Goal: Task Accomplishment & Management: Use online tool/utility

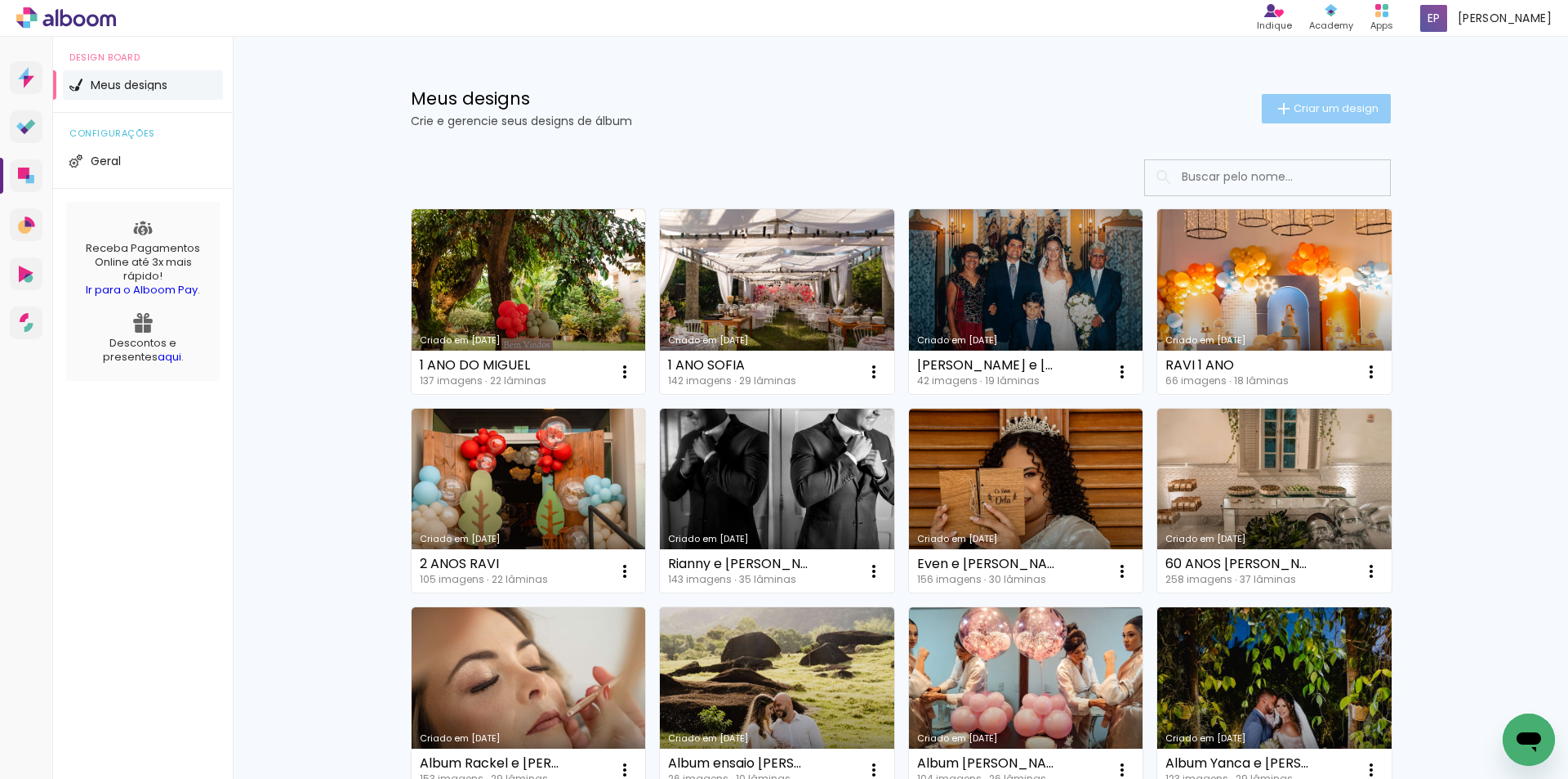
click at [1309, 107] on span "Criar um design" at bounding box center [1336, 108] width 85 height 11
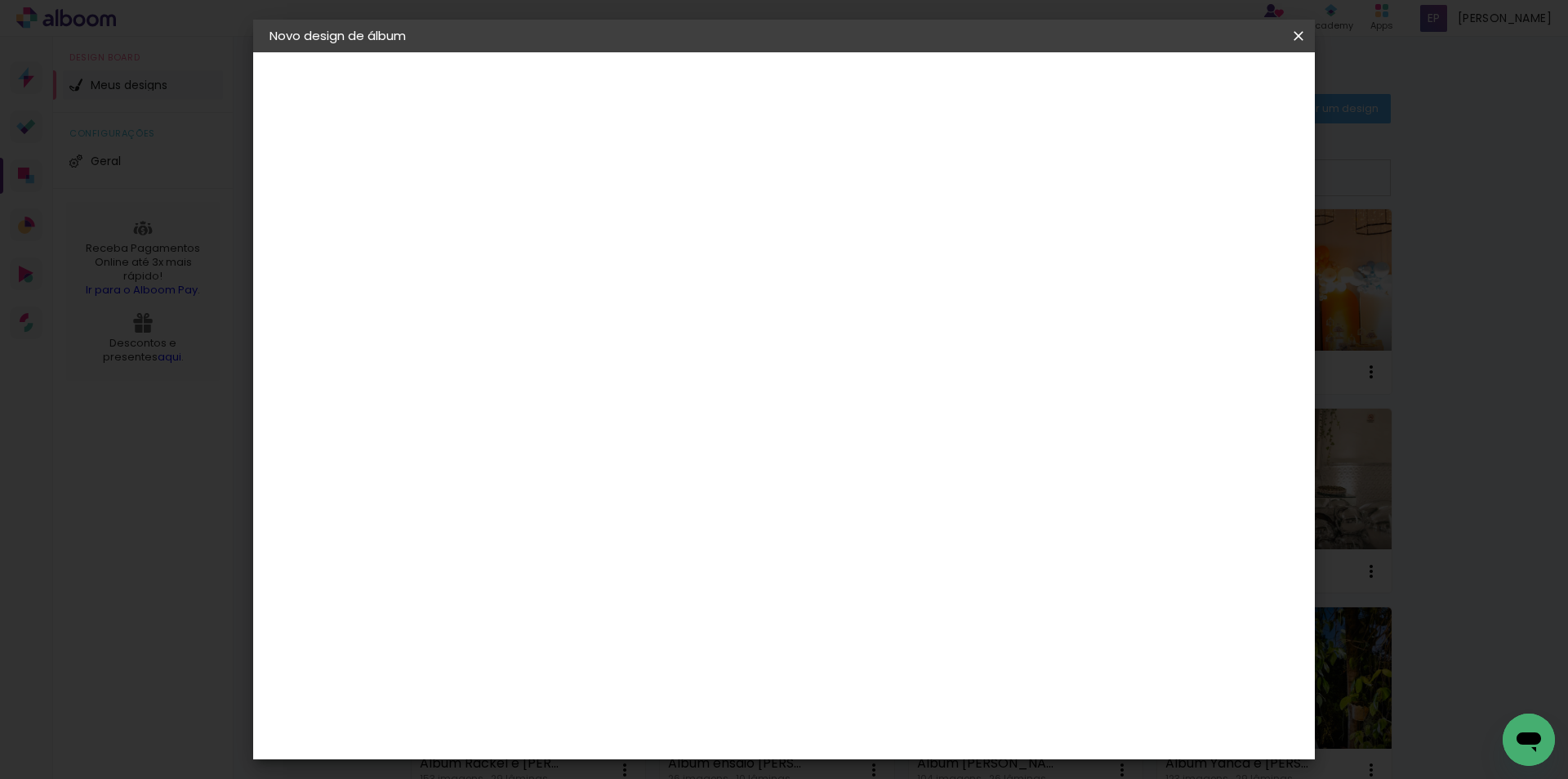
click at [537, 214] on input at bounding box center [537, 219] width 0 height 26
click at [1297, 31] on iron-icon at bounding box center [1299, 35] width 19 height 16
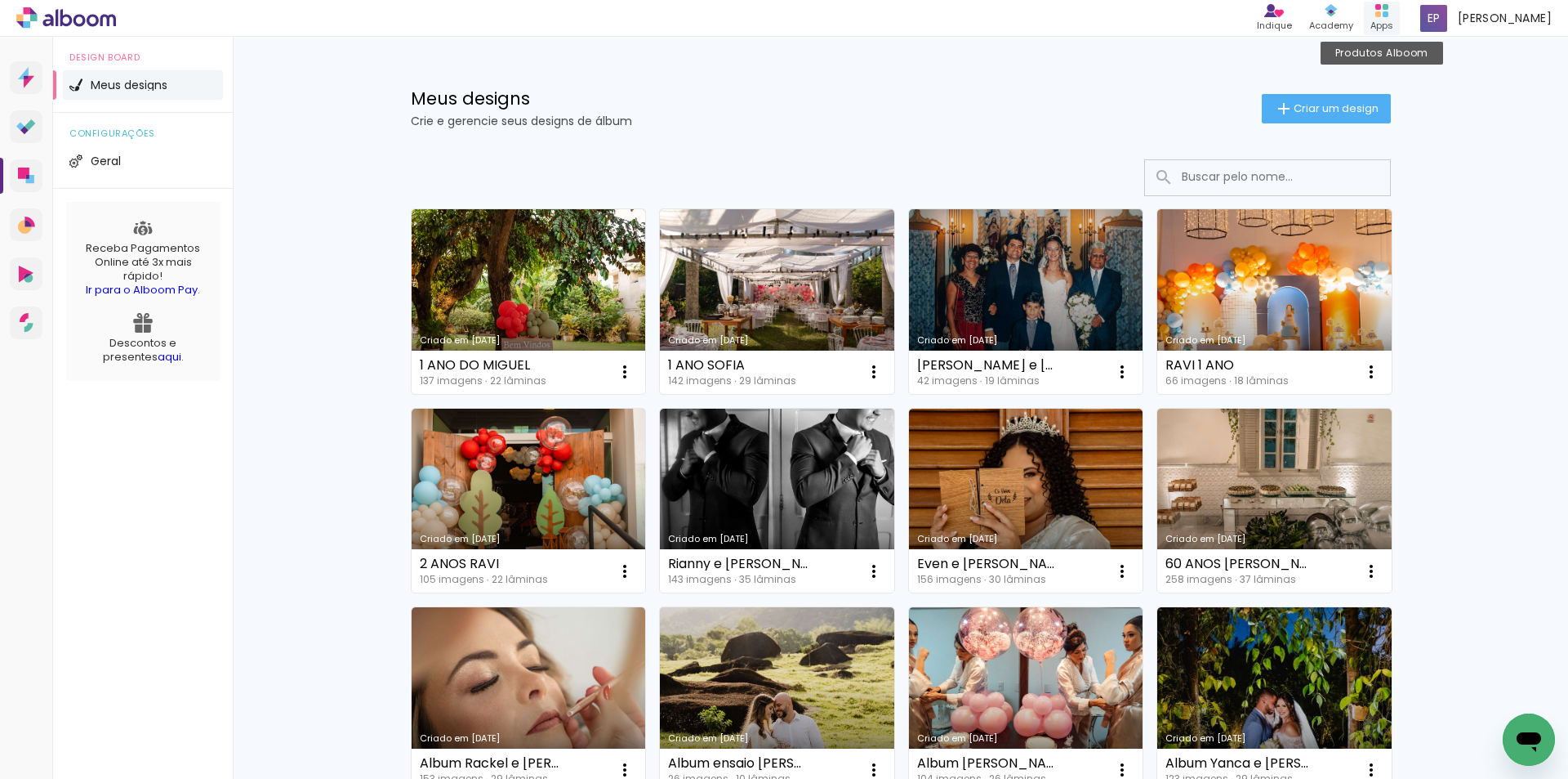
click at [1389, 22] on div "Apps" at bounding box center [1382, 26] width 23 height 14
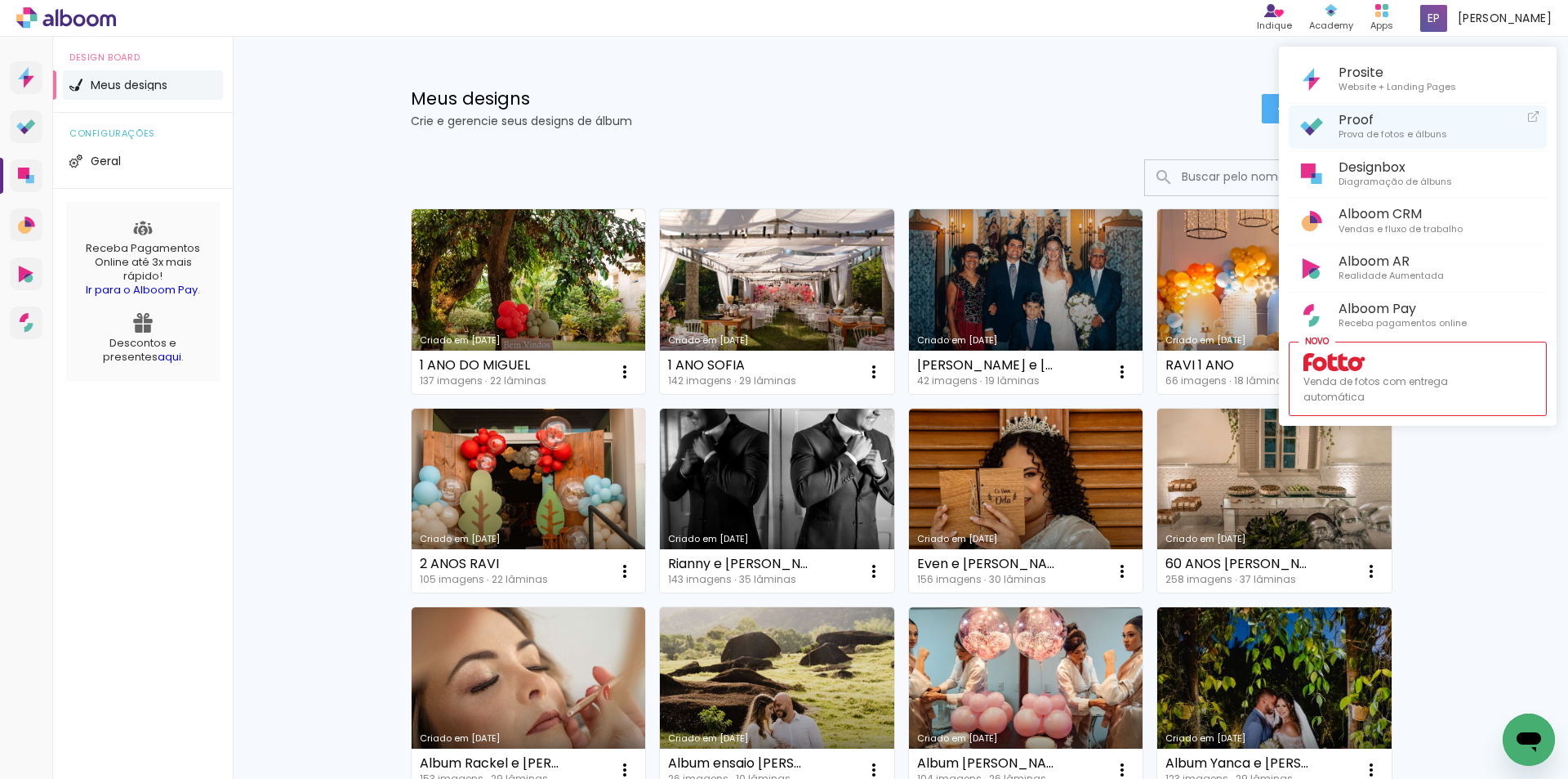
click at [1371, 118] on span "Proof" at bounding box center [1393, 120] width 109 height 16
click at [934, 100] on div at bounding box center [784, 389] width 1568 height 779
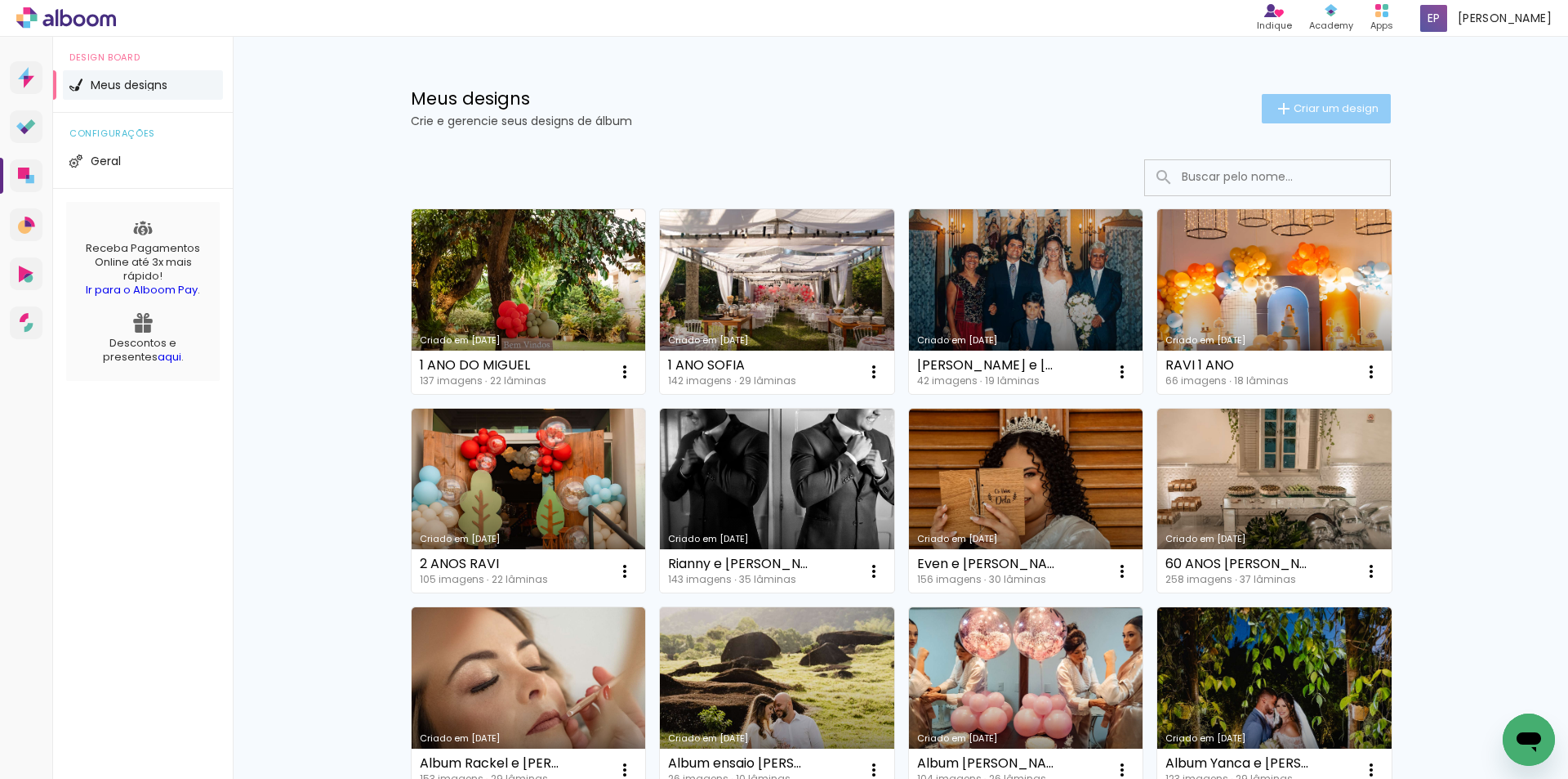
click at [1301, 111] on span "Criar um design" at bounding box center [1336, 108] width 85 height 11
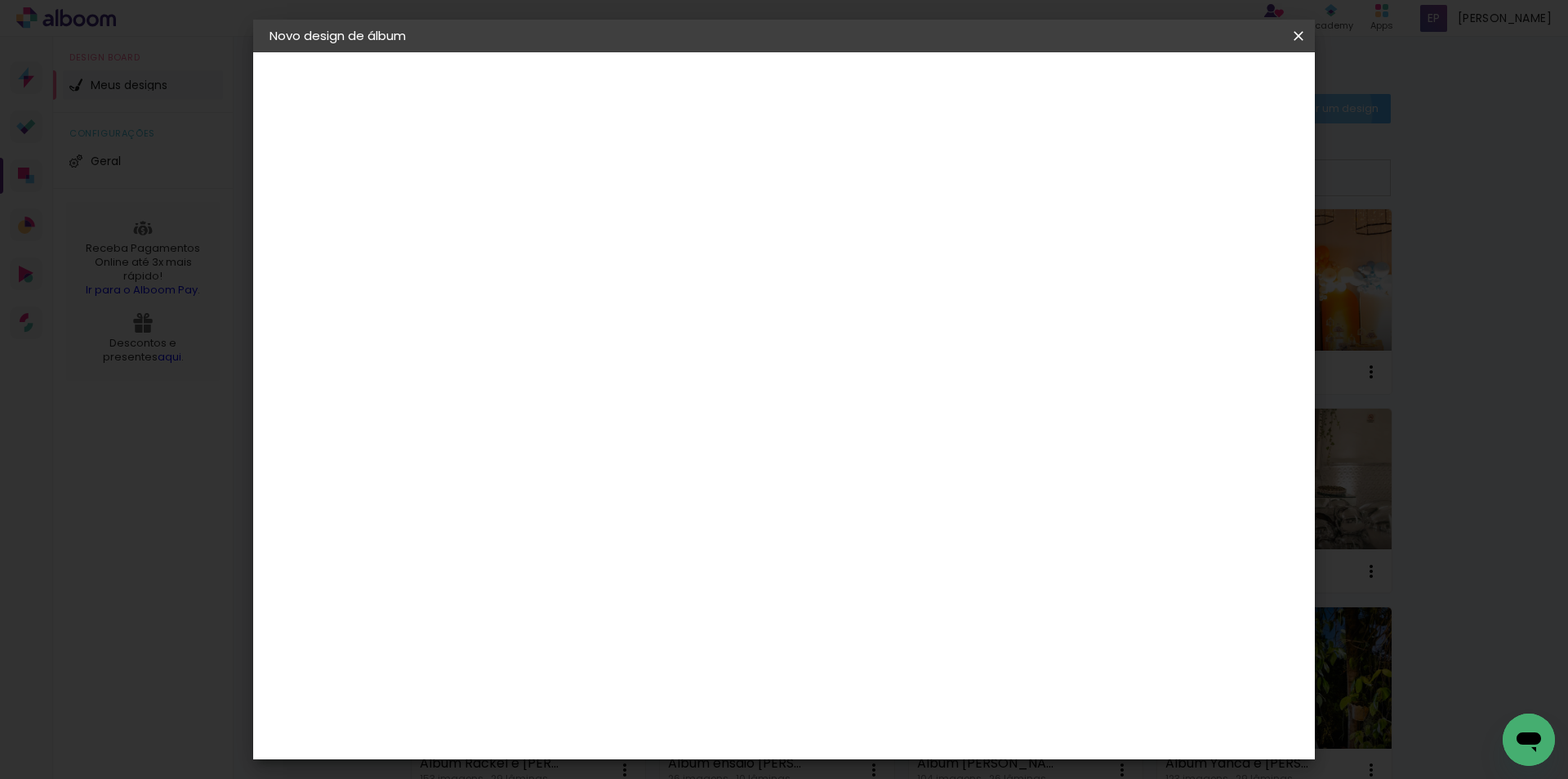
click at [537, 217] on input at bounding box center [537, 219] width 0 height 26
type input "Album Isabela 15 anos"
click at [704, 83] on paper-button "Avançar" at bounding box center [664, 86] width 80 height 27
click at [0, 0] on div "Voltar Avançar" at bounding box center [0, 0] width 0 height 0
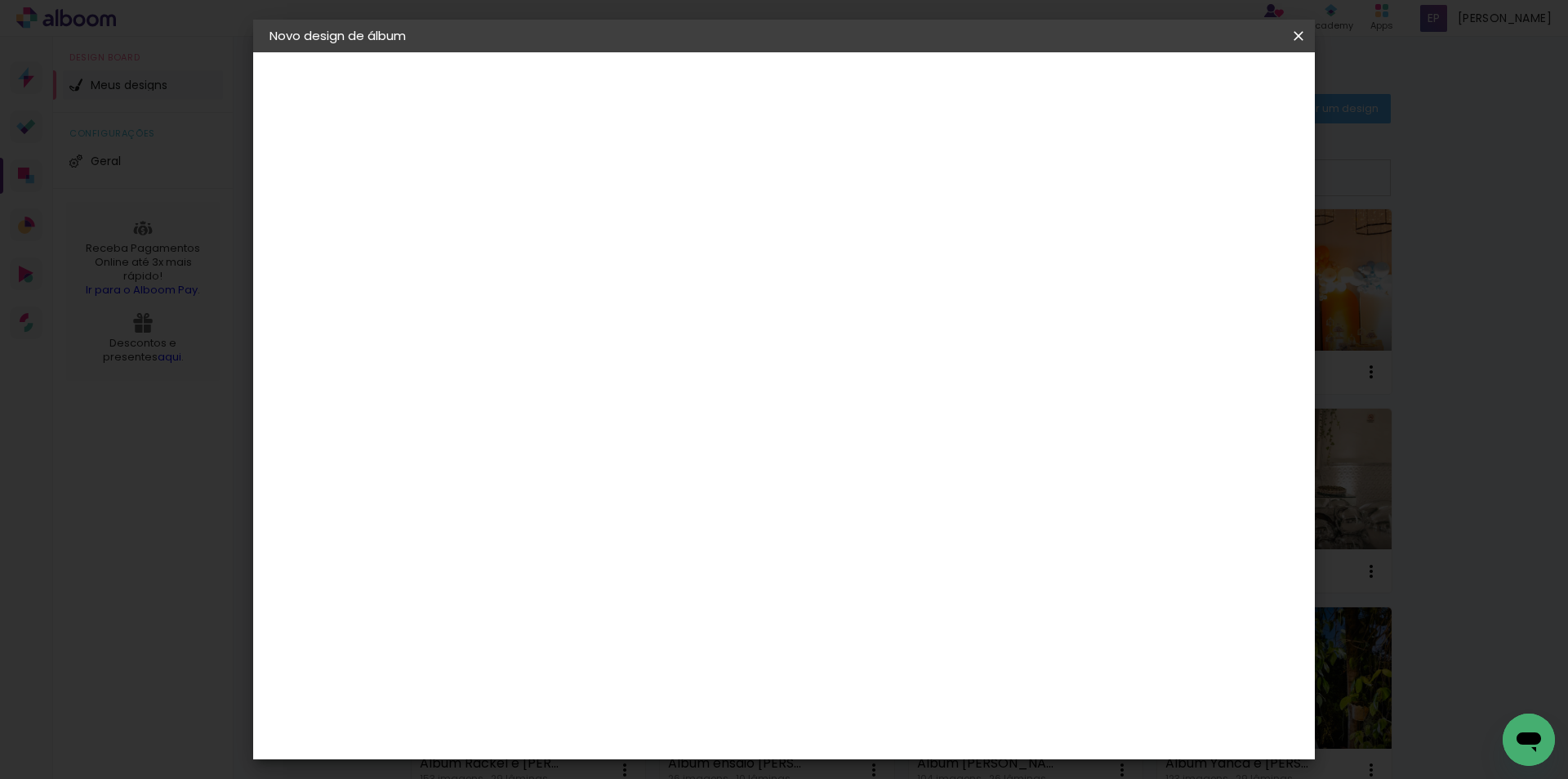
scroll to position [1144, 0]
click at [584, 560] on div "Evidence" at bounding box center [555, 566] width 58 height 13
click at [0, 0] on slot "Avançar" at bounding box center [0, 0] width 0 height 0
click at [625, 283] on paper-input-container "Linha" at bounding box center [578, 285] width 95 height 42
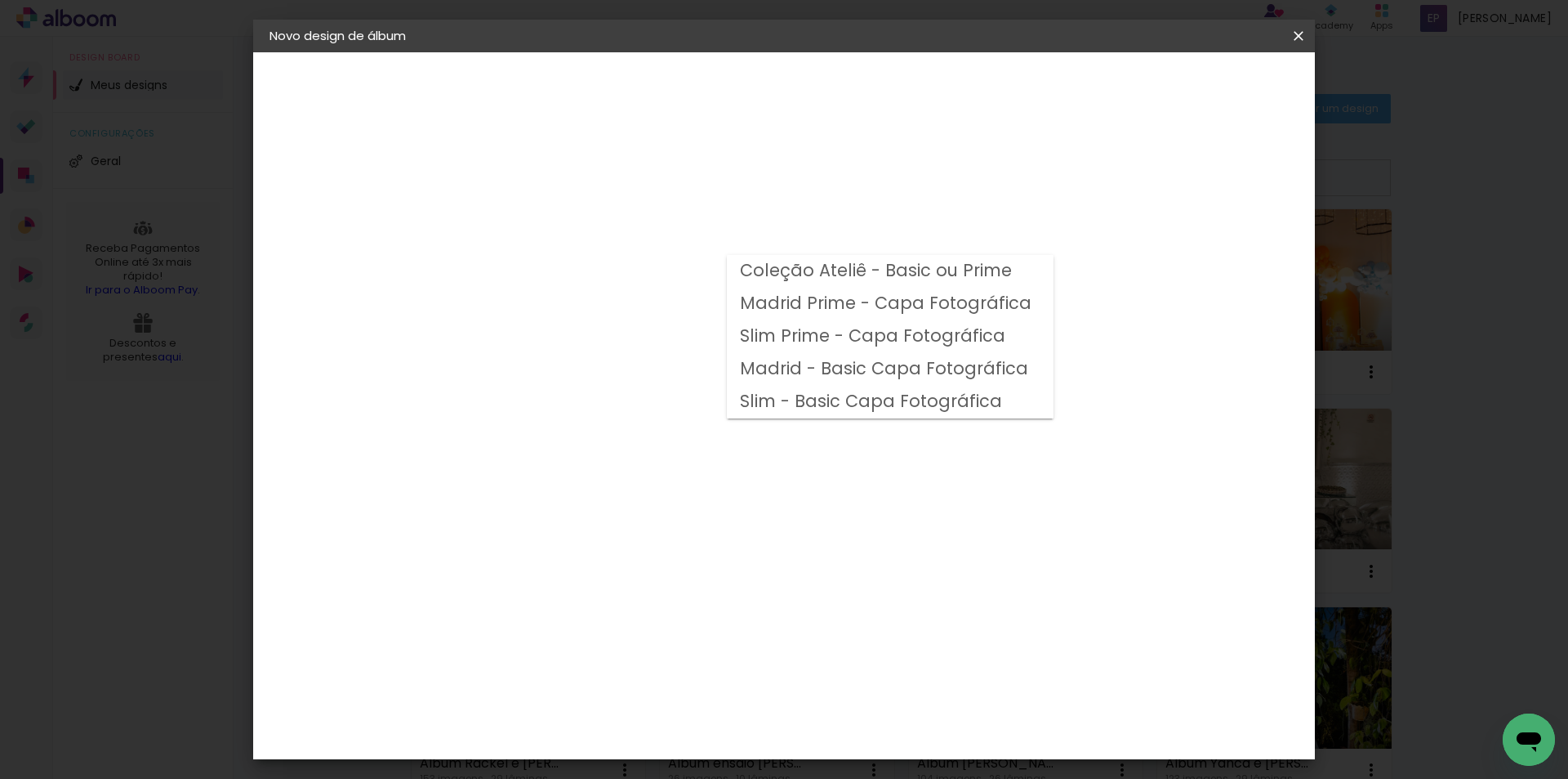
click at [0, 0] on slot "Madrid Prime - Capa Fotográfica" at bounding box center [0, 0] width 0 height 0
type input "Madrid Prime - Capa Fotográfica"
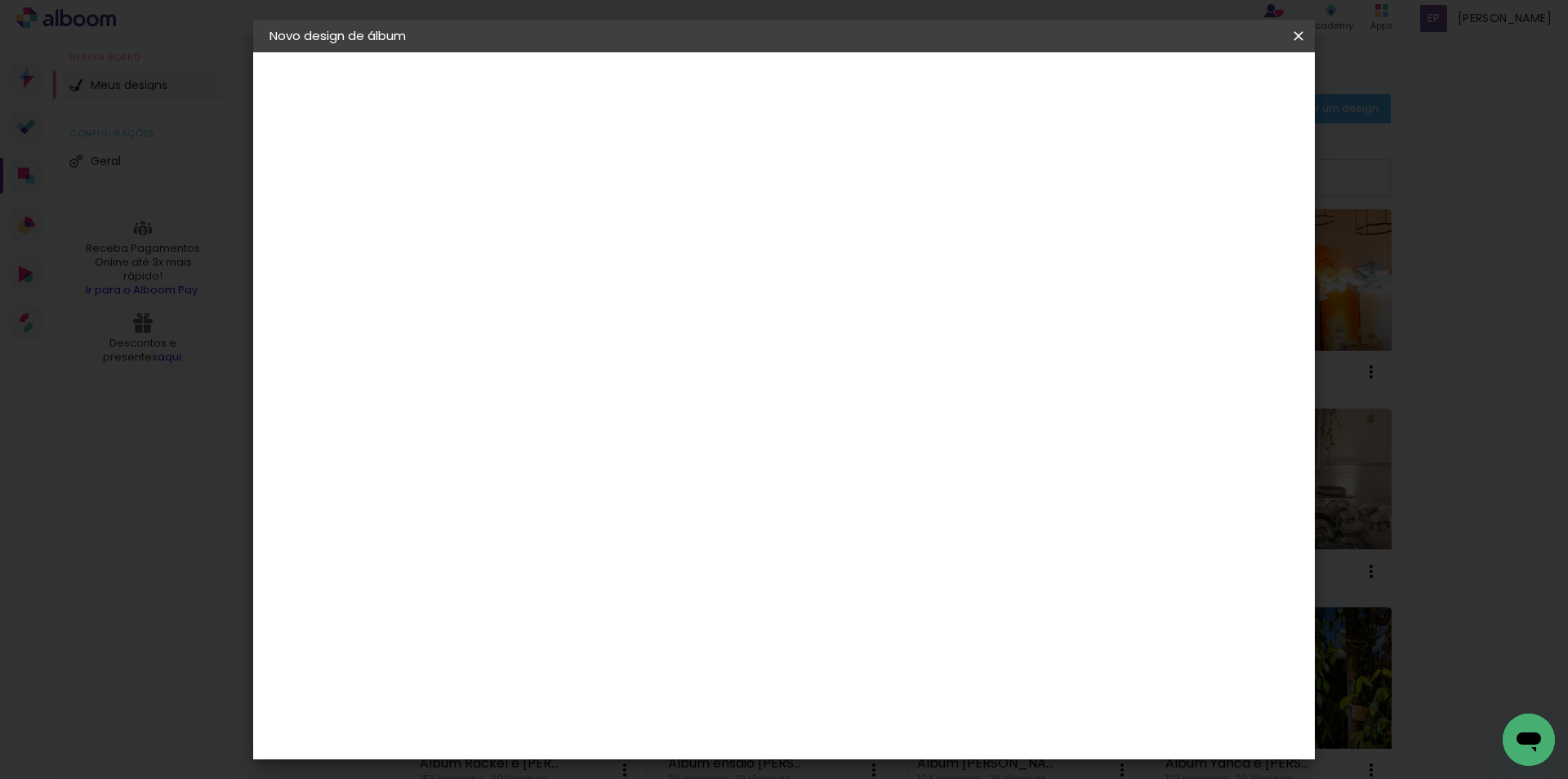
scroll to position [327, 0]
click at [647, 681] on span "30 × 30" at bounding box center [609, 697] width 76 height 34
click at [0, 0] on slot "Avançar" at bounding box center [0, 0] width 0 height 0
click at [1104, 175] on div at bounding box center [1097, 176] width 15 height 15
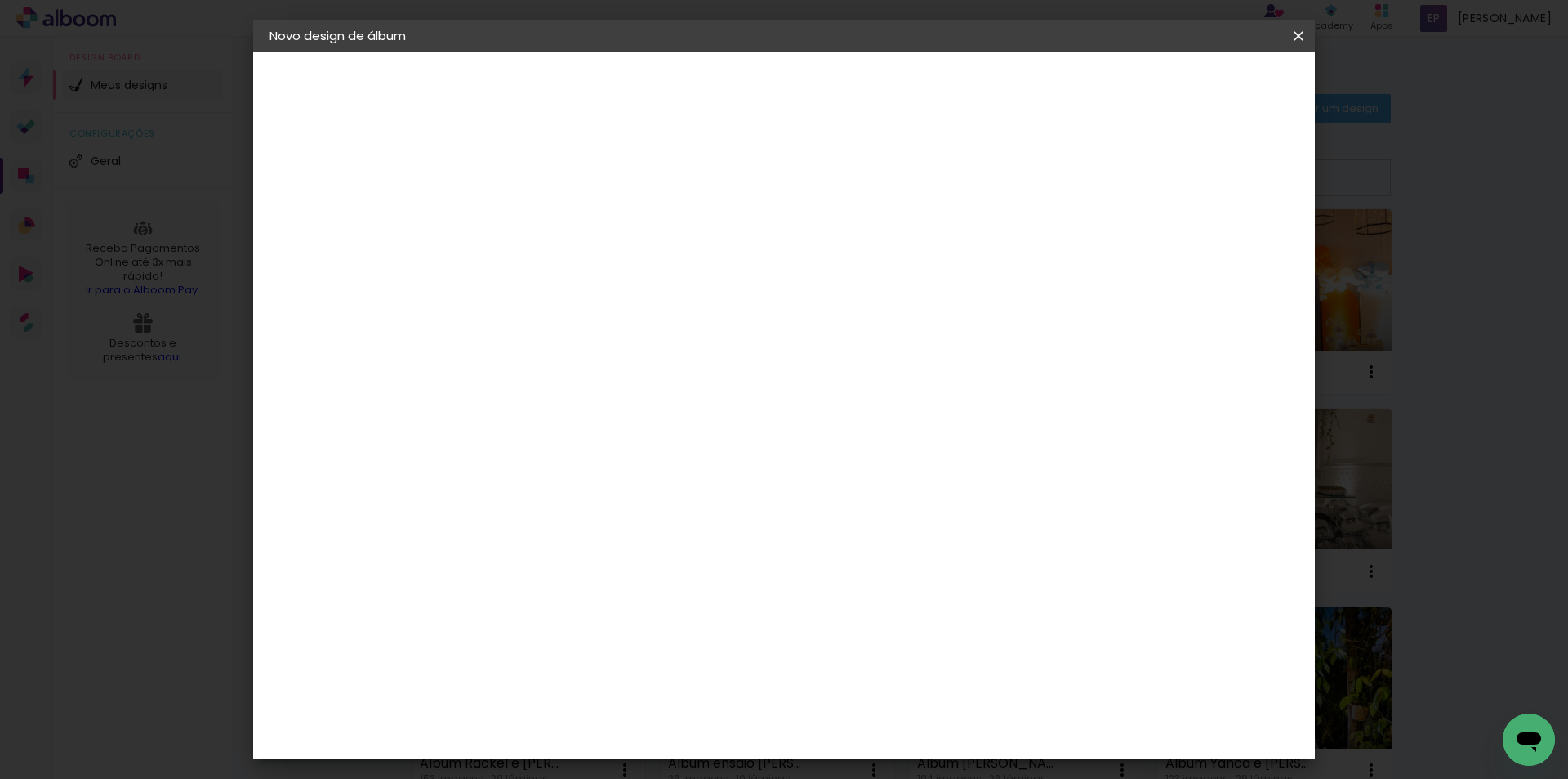
type paper-checkbox "on"
click at [1197, 82] on span "Iniciar design" at bounding box center [1160, 86] width 74 height 12
